Goal: Transaction & Acquisition: Book appointment/travel/reservation

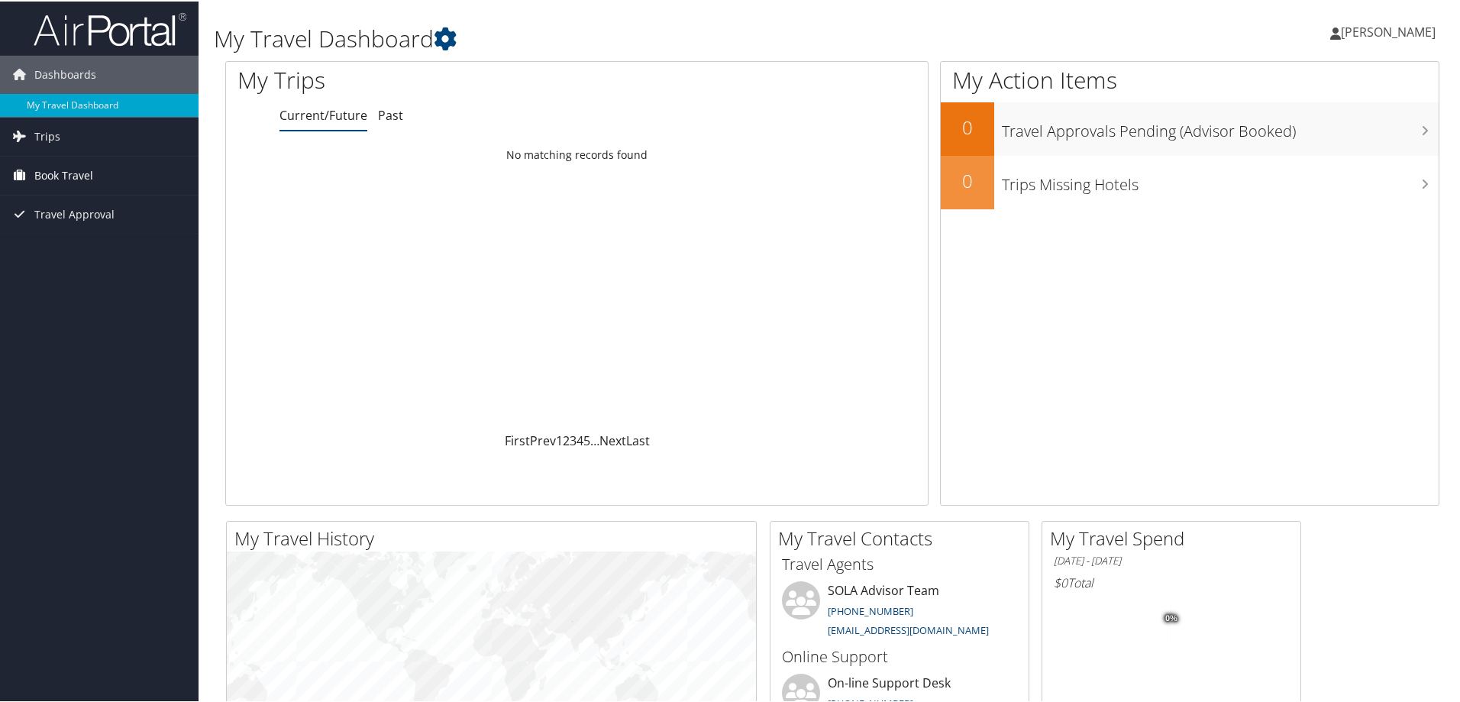
click at [61, 177] on span "Book Travel" at bounding box center [63, 174] width 59 height 38
click at [73, 228] on link "Book/Manage Online Trips" at bounding box center [99, 227] width 199 height 23
